Goal: Find specific page/section

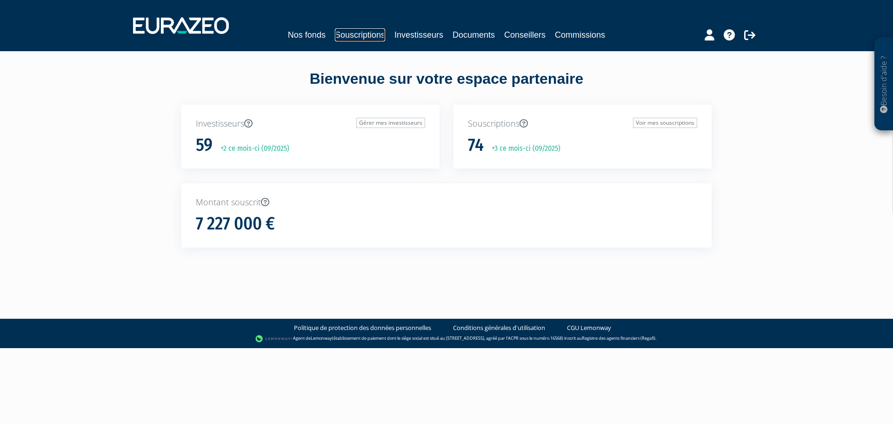
drag, startPoint x: 382, startPoint y: 33, endPoint x: 363, endPoint y: 31, distance: 18.7
click at [382, 33] on link "Souscriptions" at bounding box center [360, 34] width 50 height 13
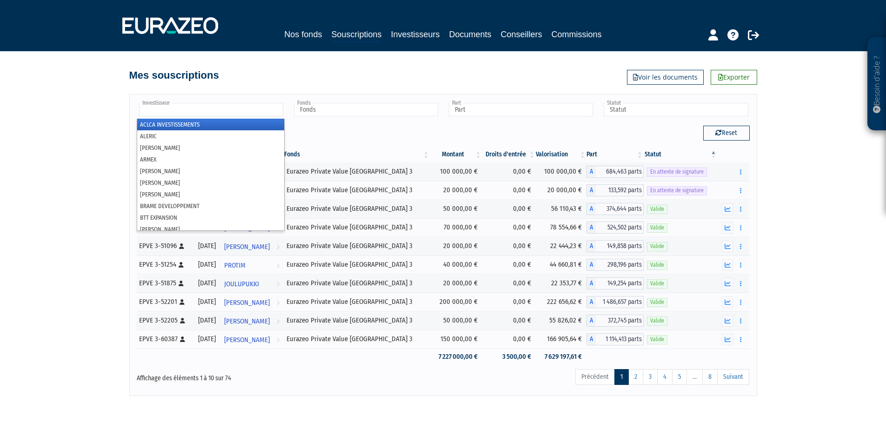
click at [229, 108] on input "text" at bounding box center [211, 109] width 144 height 13
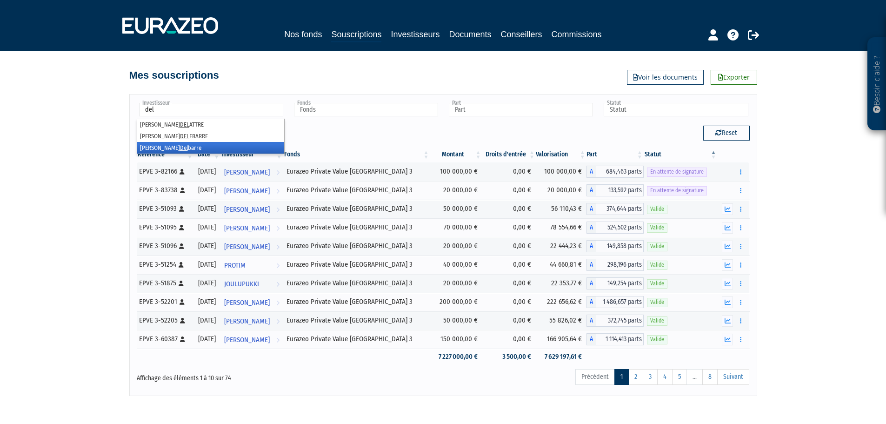
type input "del"
click at [168, 147] on li "[PERSON_NAME]" at bounding box center [210, 148] width 147 height 12
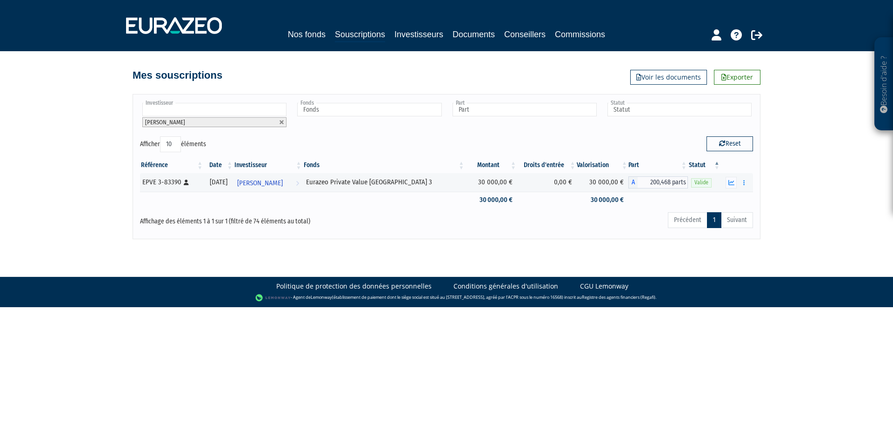
click at [281, 120] on link at bounding box center [282, 122] width 6 height 6
type input "Investisseur"
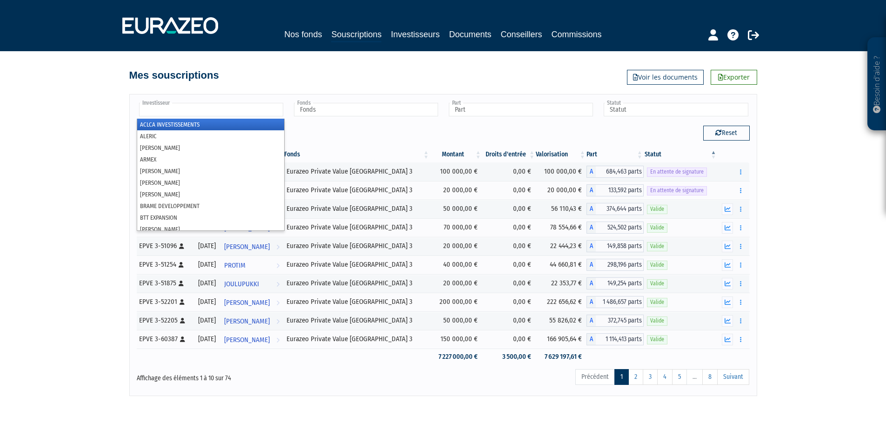
click at [223, 107] on input "text" at bounding box center [211, 109] width 144 height 13
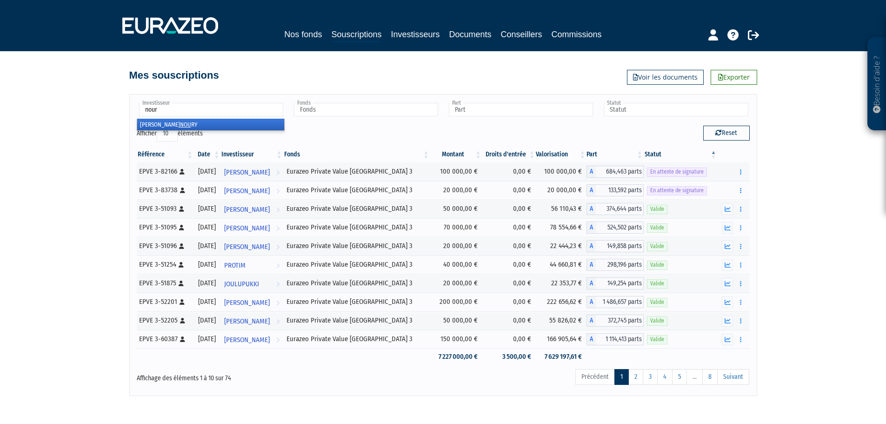
type input "noury"
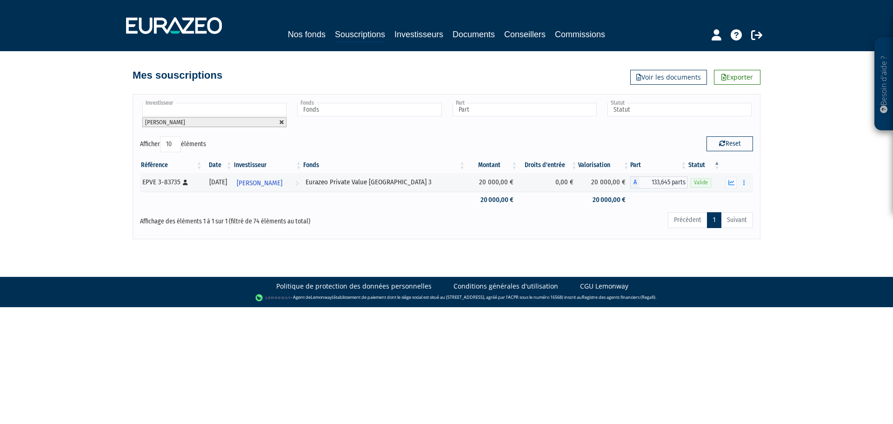
click at [284, 121] on link at bounding box center [282, 122] width 6 height 6
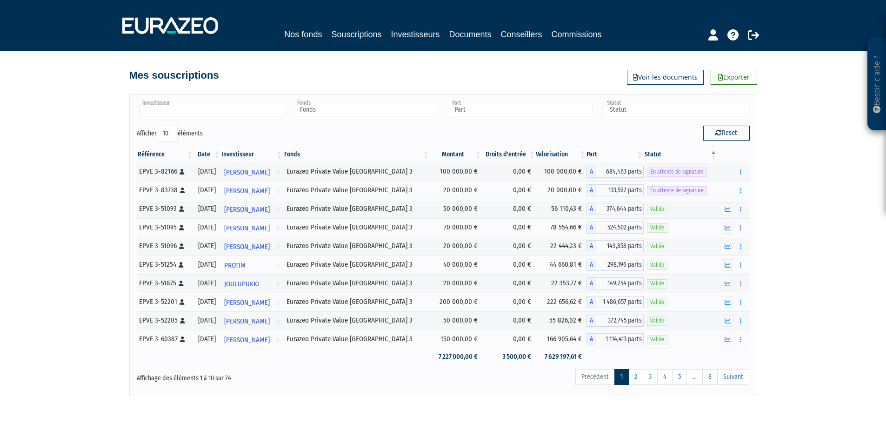
click at [348, 131] on div "Afficher 10 25 50 100 éléments" at bounding box center [286, 135] width 299 height 18
type input "Investisseur"
click at [755, 36] on icon at bounding box center [753, 34] width 11 height 11
